Goal: Find specific page/section: Find specific page/section

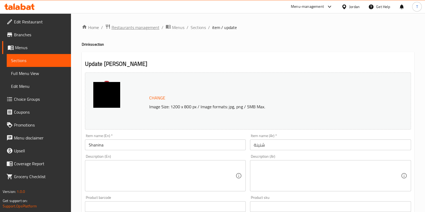
click at [141, 29] on span "Restaurants management" at bounding box center [136, 27] width 48 height 6
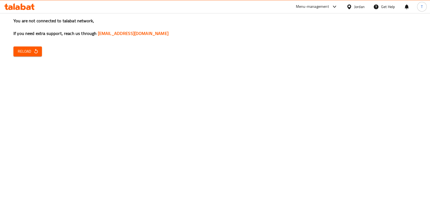
click at [29, 52] on span "Reload" at bounding box center [28, 51] width 20 height 7
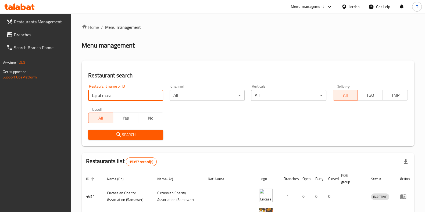
click button "Search" at bounding box center [125, 135] width 75 height 10
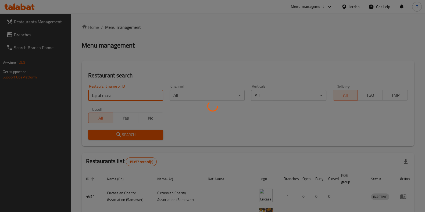
click button "Search" at bounding box center [125, 135] width 75 height 10
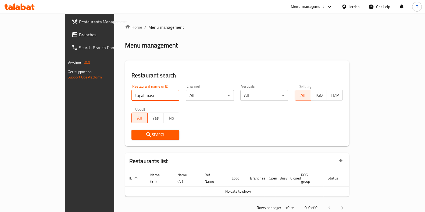
click at [132, 99] on input "taj al masi" at bounding box center [156, 95] width 48 height 11
type input "[PERSON_NAME]"
click button "Search" at bounding box center [156, 135] width 48 height 10
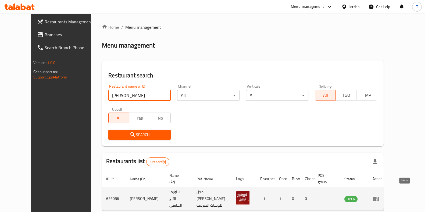
click at [379, 197] on icon "enhanced table" at bounding box center [376, 199] width 6 height 5
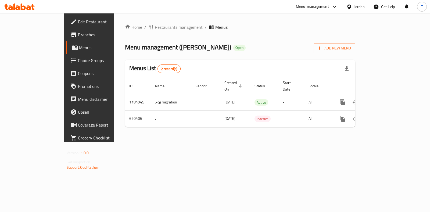
click at [78, 36] on span "Branches" at bounding box center [105, 34] width 54 height 6
